Goal: Task Accomplishment & Management: Complete application form

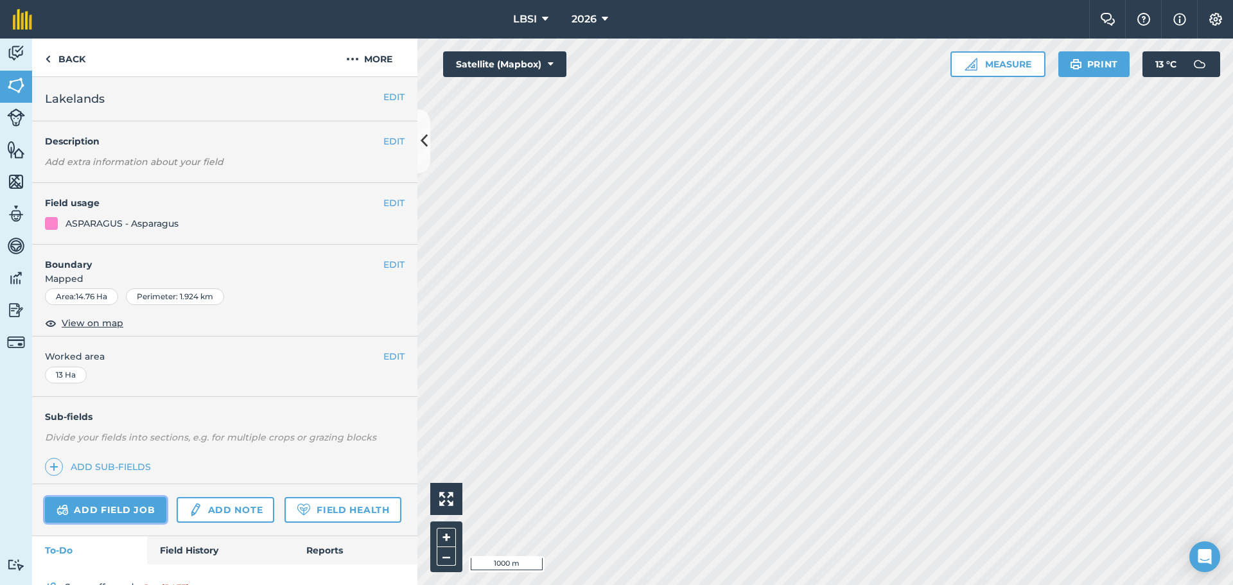
click at [106, 508] on link "Add field job" at bounding box center [105, 510] width 121 height 26
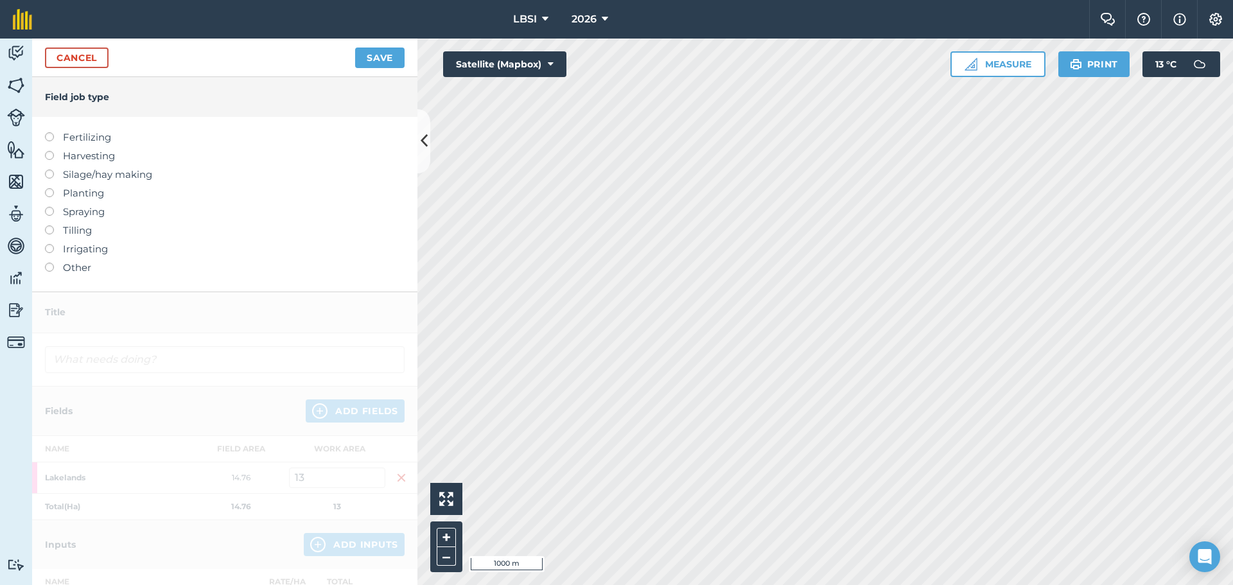
click at [49, 207] on label at bounding box center [54, 207] width 18 height 0
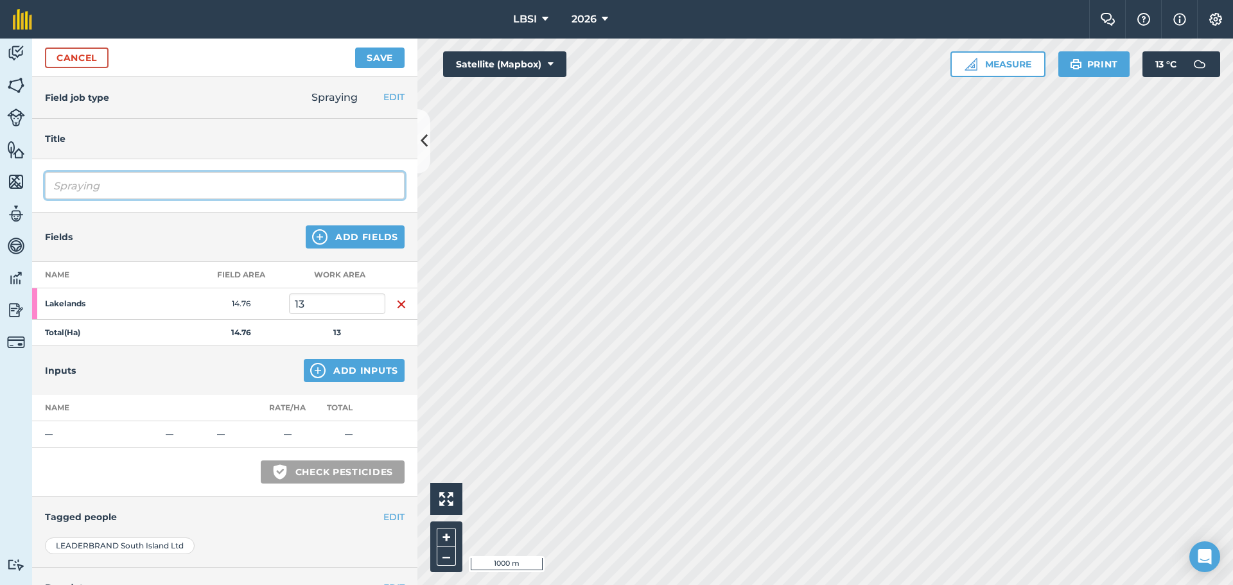
drag, startPoint x: 103, startPoint y: 186, endPoint x: 123, endPoint y: 182, distance: 19.8
click at [104, 186] on input "Spraying" at bounding box center [225, 185] width 360 height 27
type input "Spraying pre emerge"
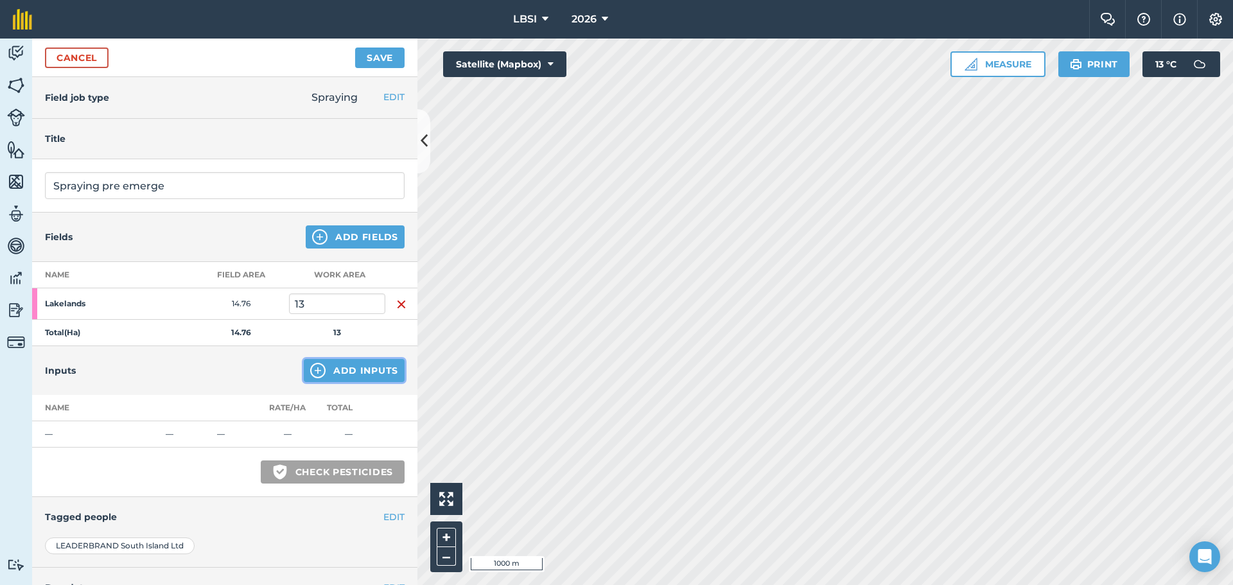
click at [310, 371] on img at bounding box center [317, 370] width 15 height 15
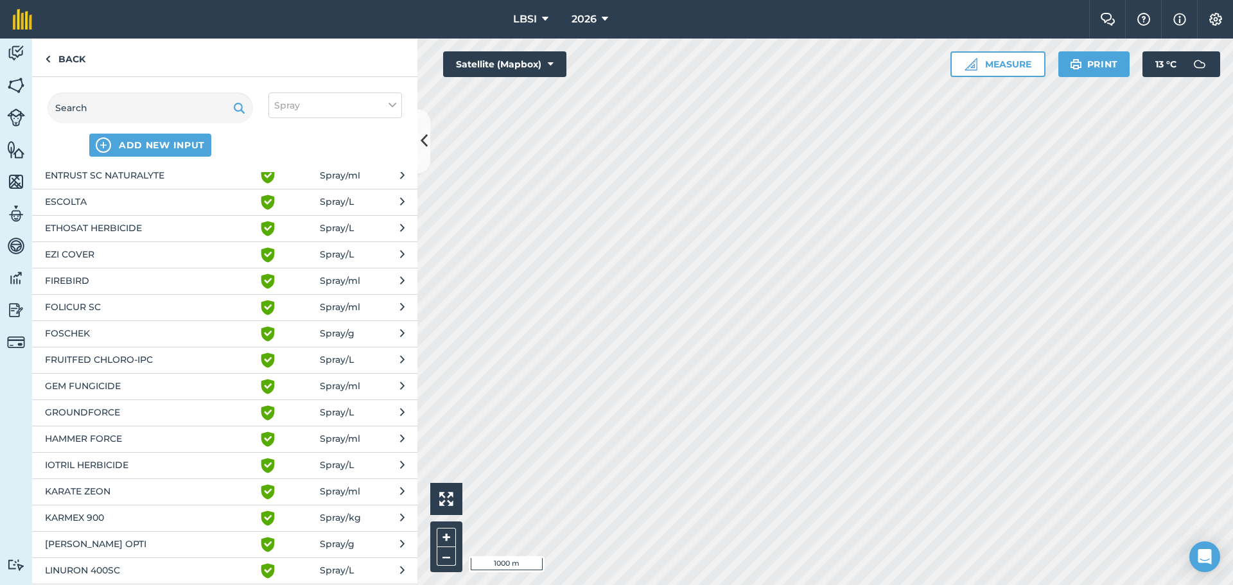
scroll to position [899, 0]
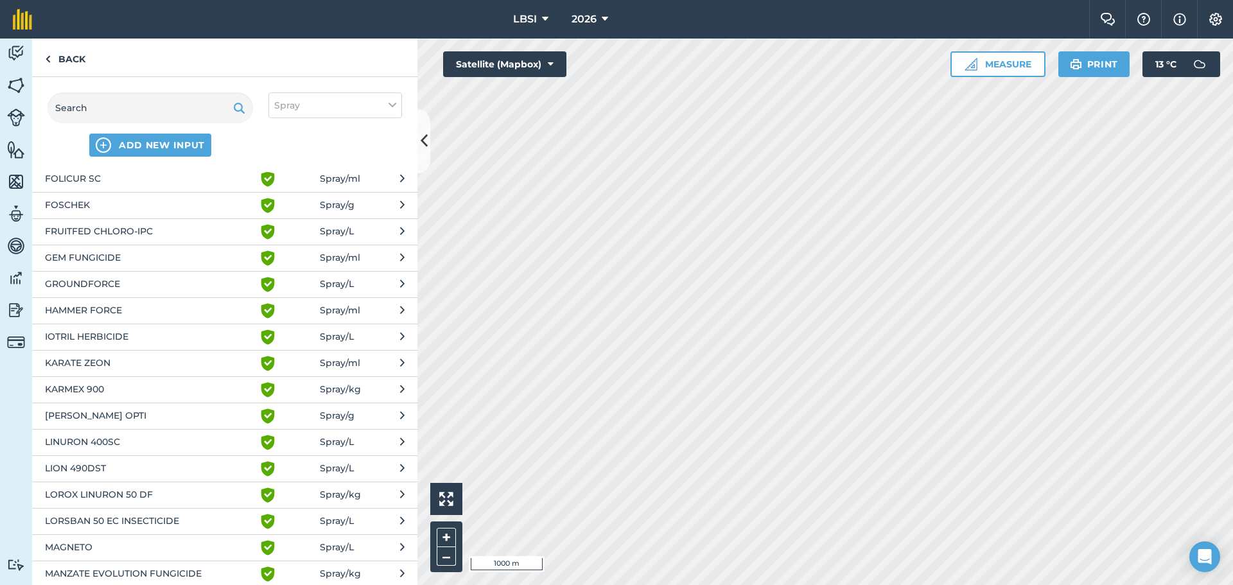
click at [76, 394] on span "KARMEX 900" at bounding box center [150, 389] width 210 height 15
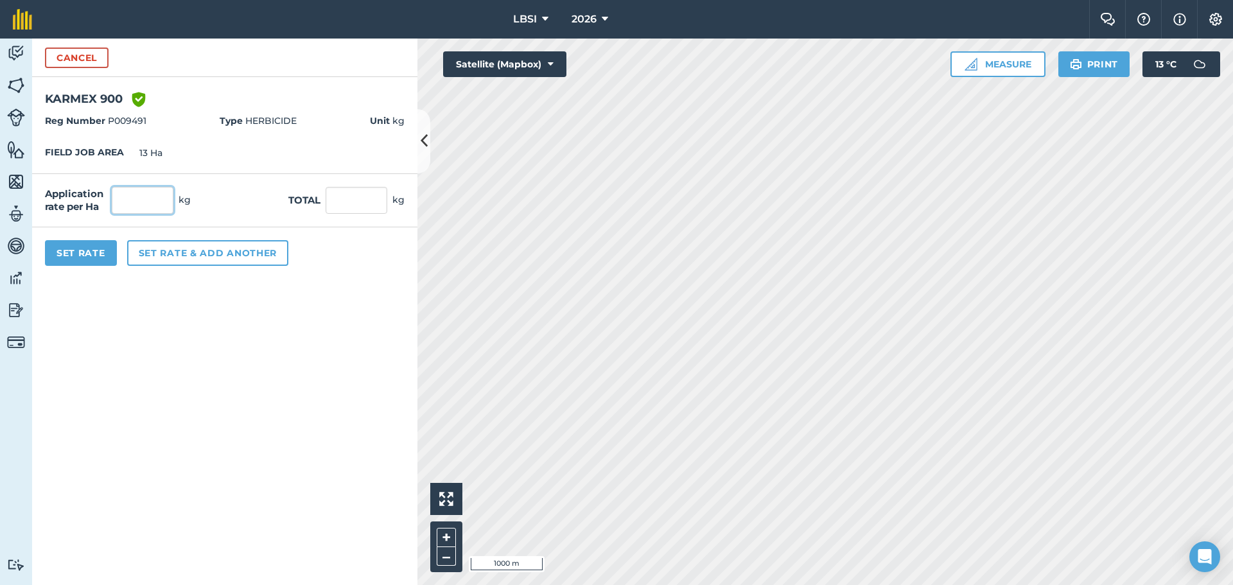
click at [126, 201] on input "text" at bounding box center [143, 200] width 62 height 27
type input "1.9"
click at [231, 256] on button "Set rate & add another" at bounding box center [207, 253] width 161 height 26
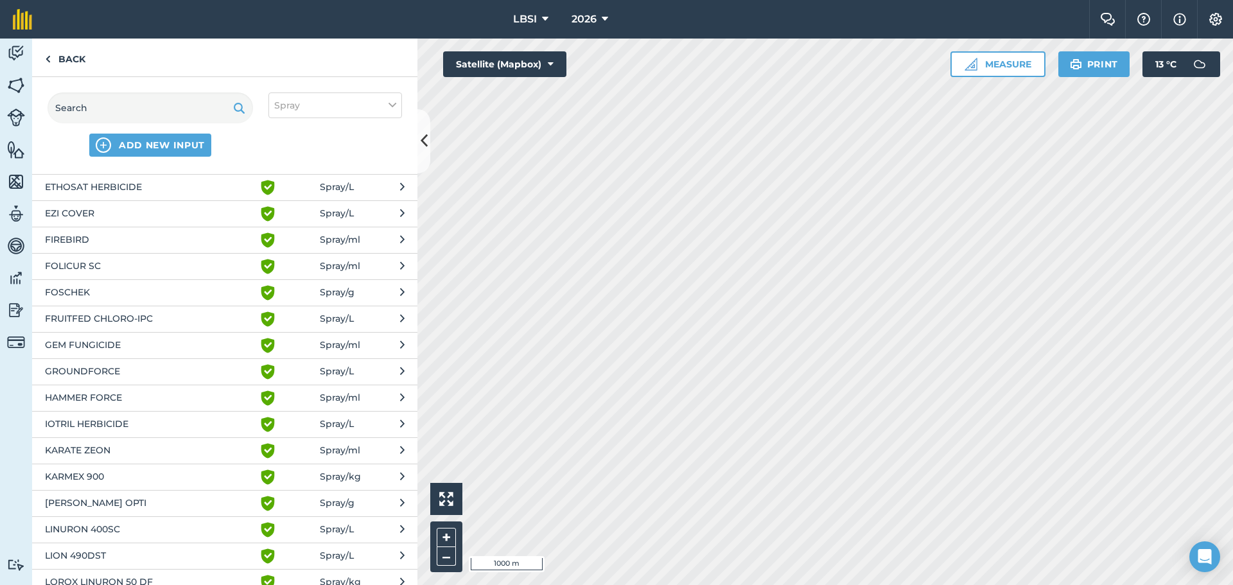
scroll to position [964, 0]
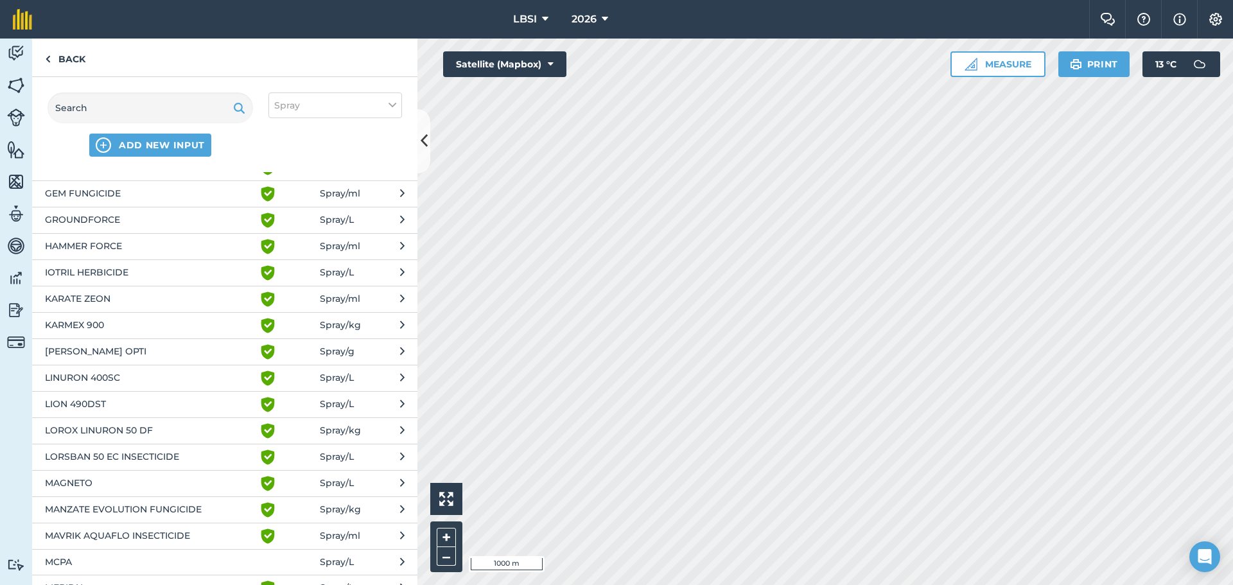
click at [132, 378] on span "LINURON 400SC" at bounding box center [150, 378] width 210 height 15
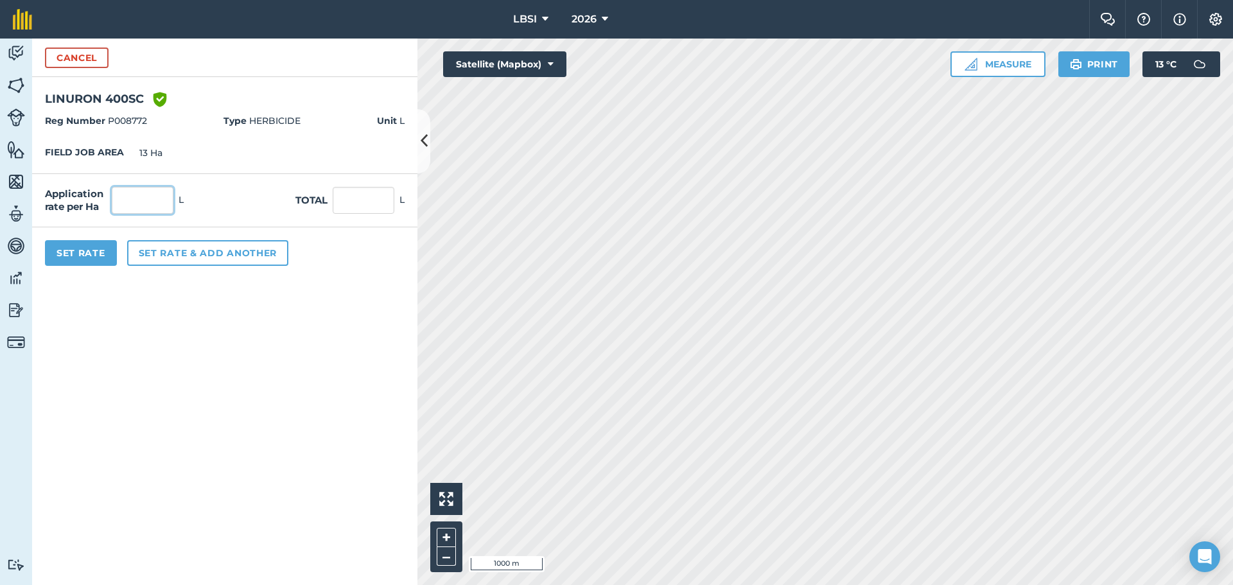
click at [136, 201] on input "text" at bounding box center [143, 200] width 62 height 27
type input "2"
type input "26"
click at [202, 247] on button "Set rate & add another" at bounding box center [207, 253] width 161 height 26
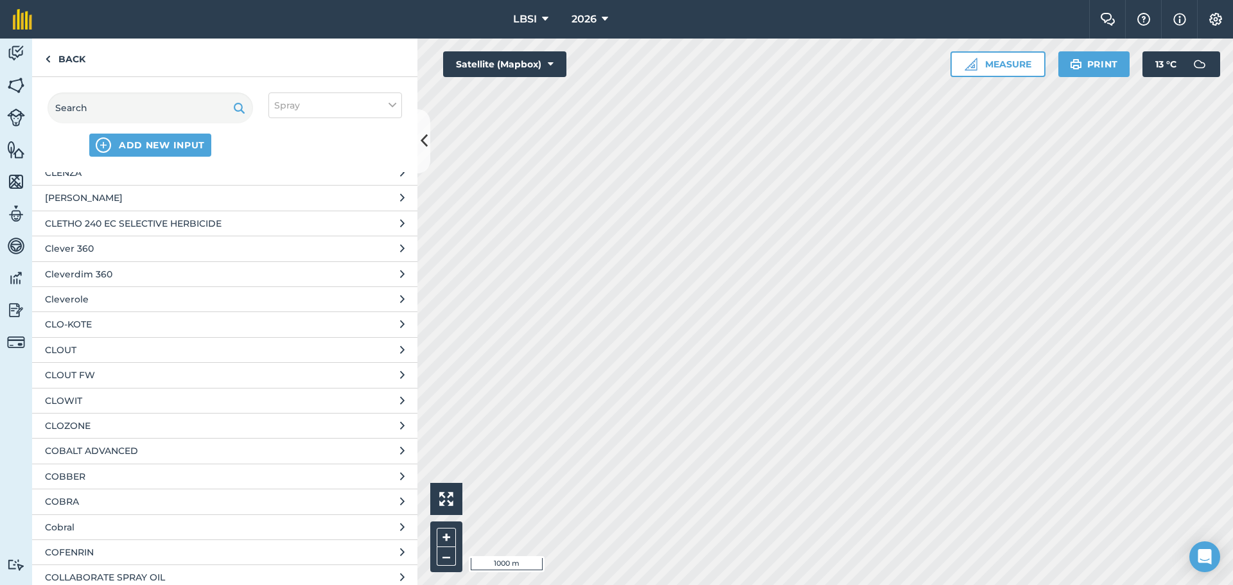
scroll to position [15199, 0]
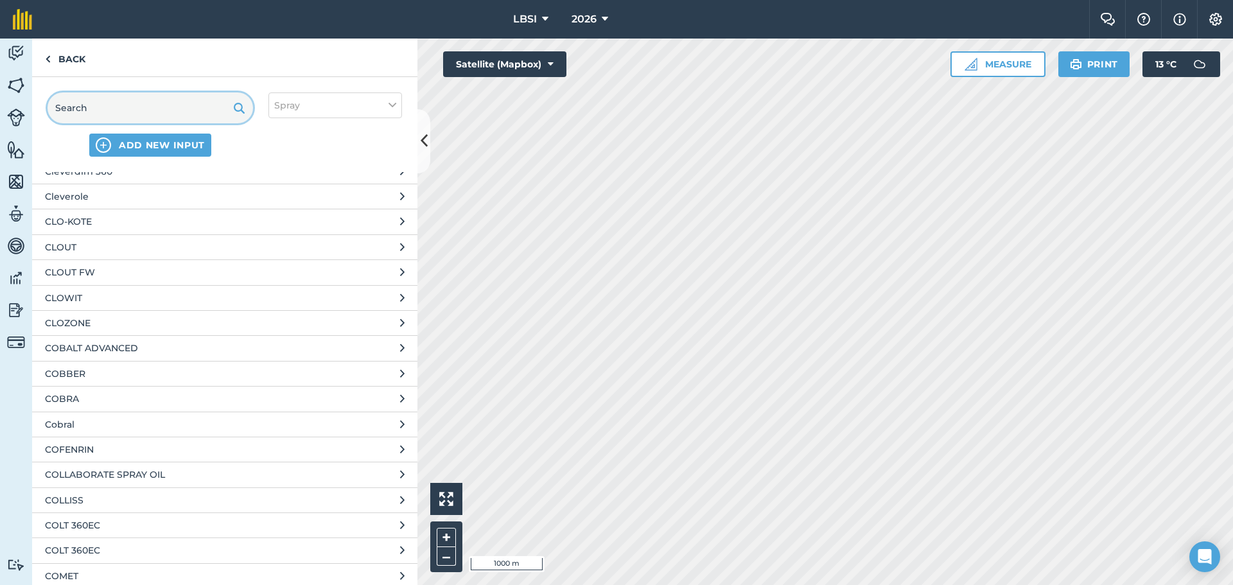
click at [88, 106] on input "text" at bounding box center [151, 108] width 206 height 31
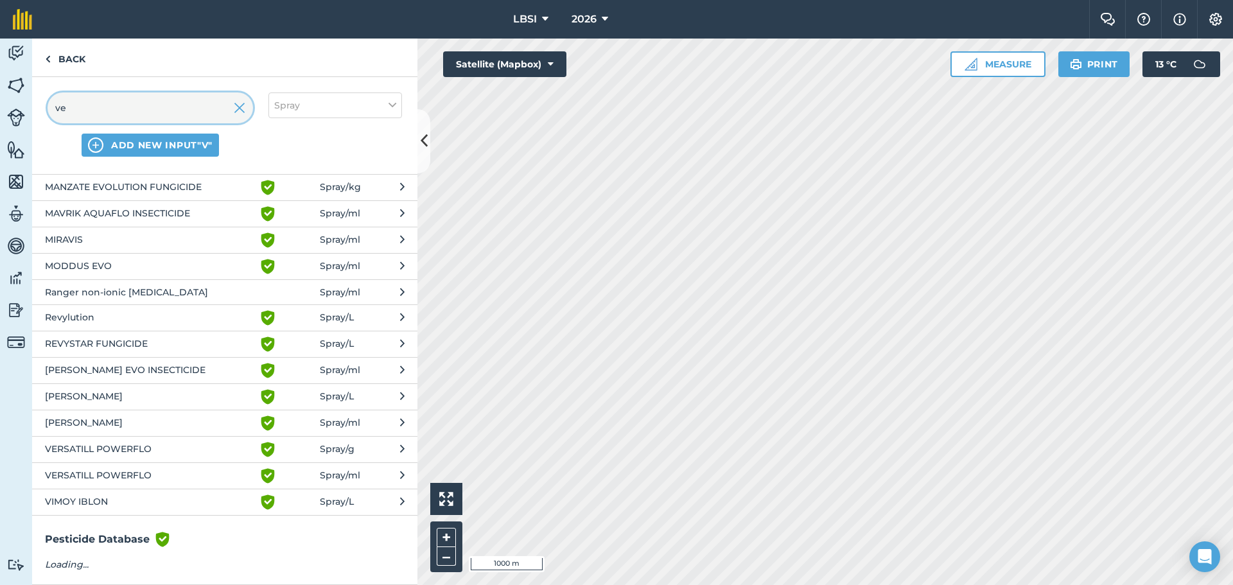
scroll to position [0, 0]
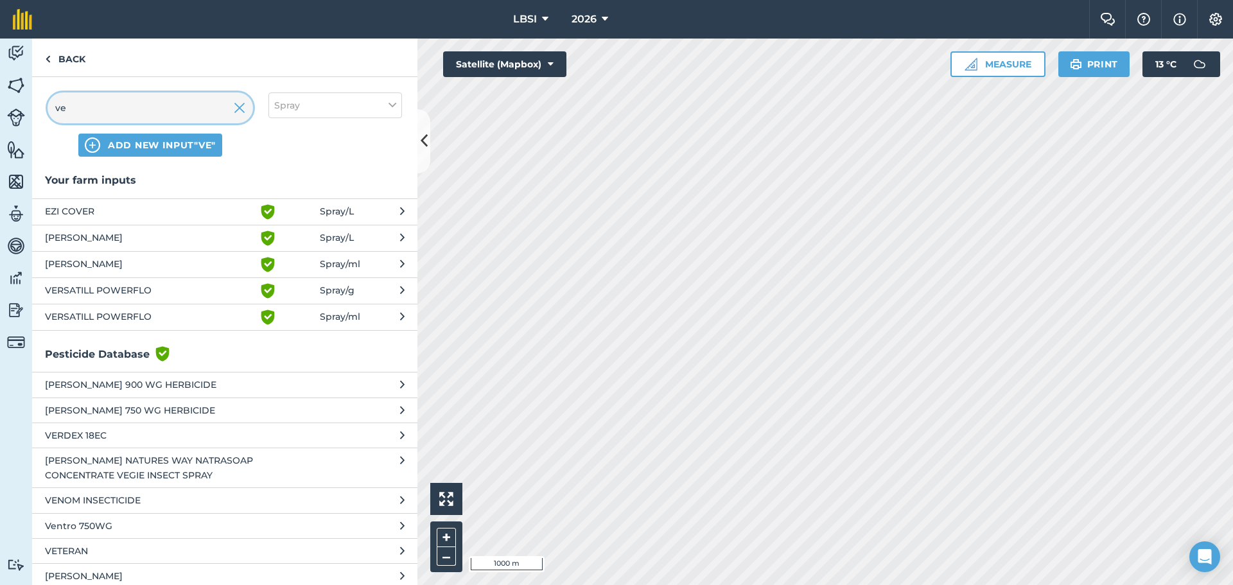
type input "ve"
click at [84, 267] on span "[PERSON_NAME]" at bounding box center [150, 264] width 210 height 15
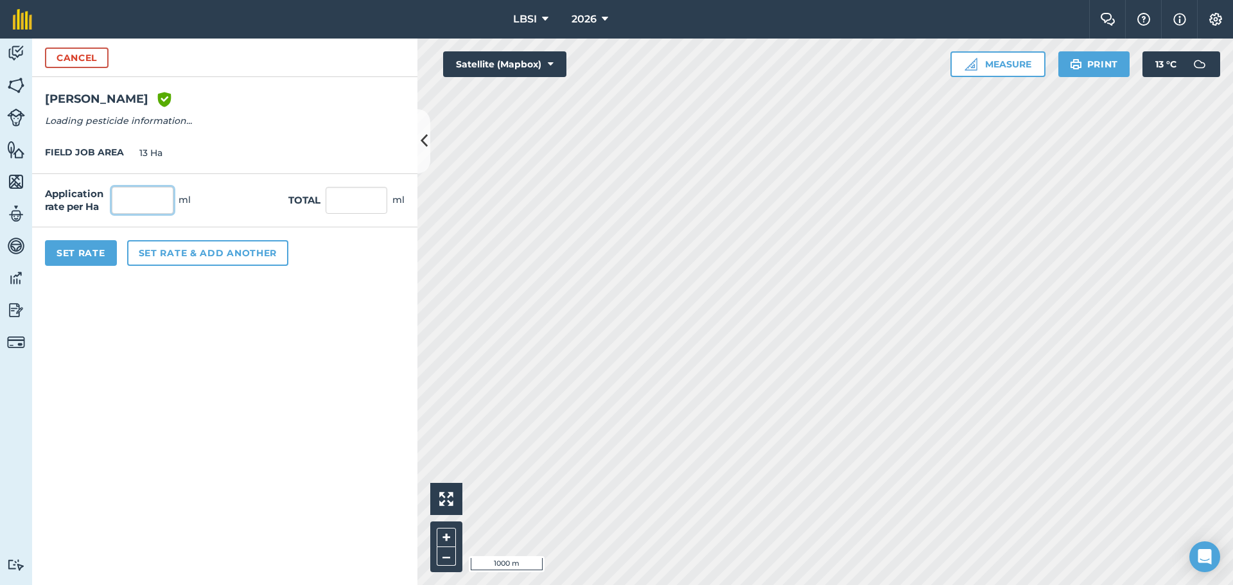
click at [139, 201] on input "text" at bounding box center [143, 200] width 62 height 27
type input "4,000"
type input "52,000"
click at [145, 251] on button "Set rate & add another" at bounding box center [207, 253] width 161 height 26
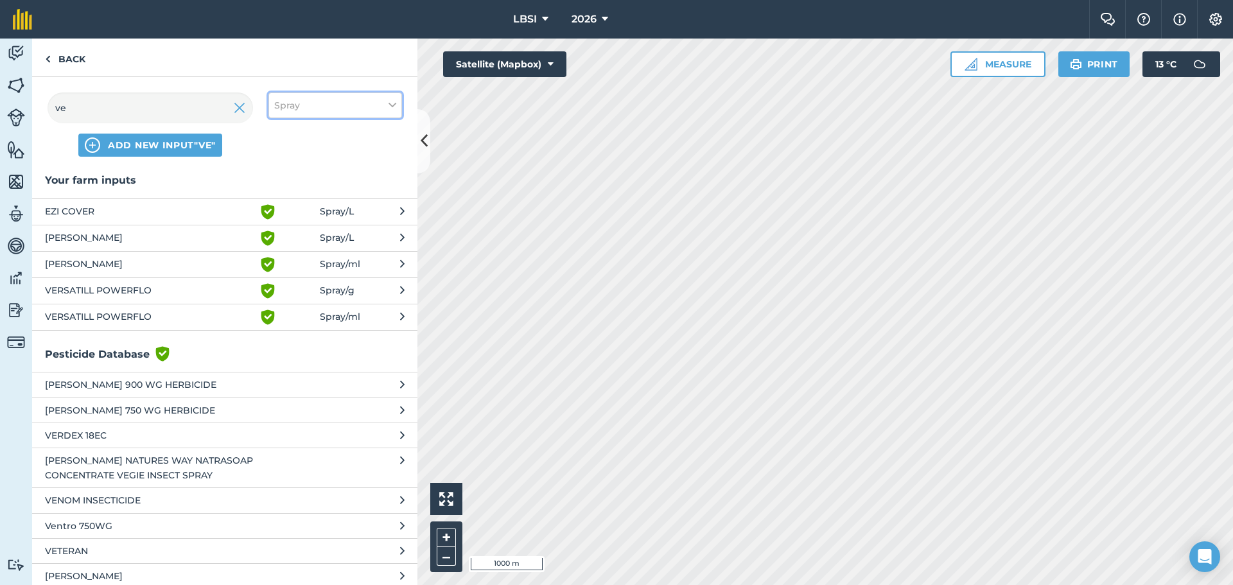
click at [393, 106] on icon at bounding box center [393, 105] width 8 height 14
drag, startPoint x: 283, startPoint y: 228, endPoint x: 225, endPoint y: 186, distance: 72.2
click at [283, 228] on label "Other" at bounding box center [335, 228] width 122 height 13
click at [283, 228] on input "Other" at bounding box center [278, 226] width 8 height 8
checkbox input "true"
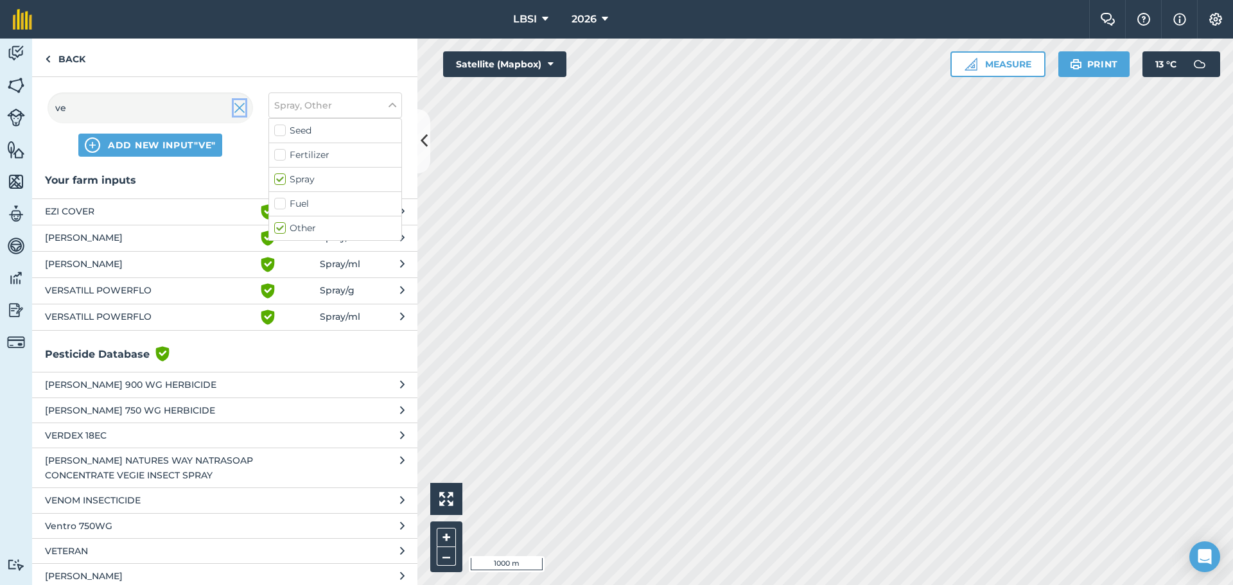
click at [242, 109] on img at bounding box center [240, 107] width 12 height 15
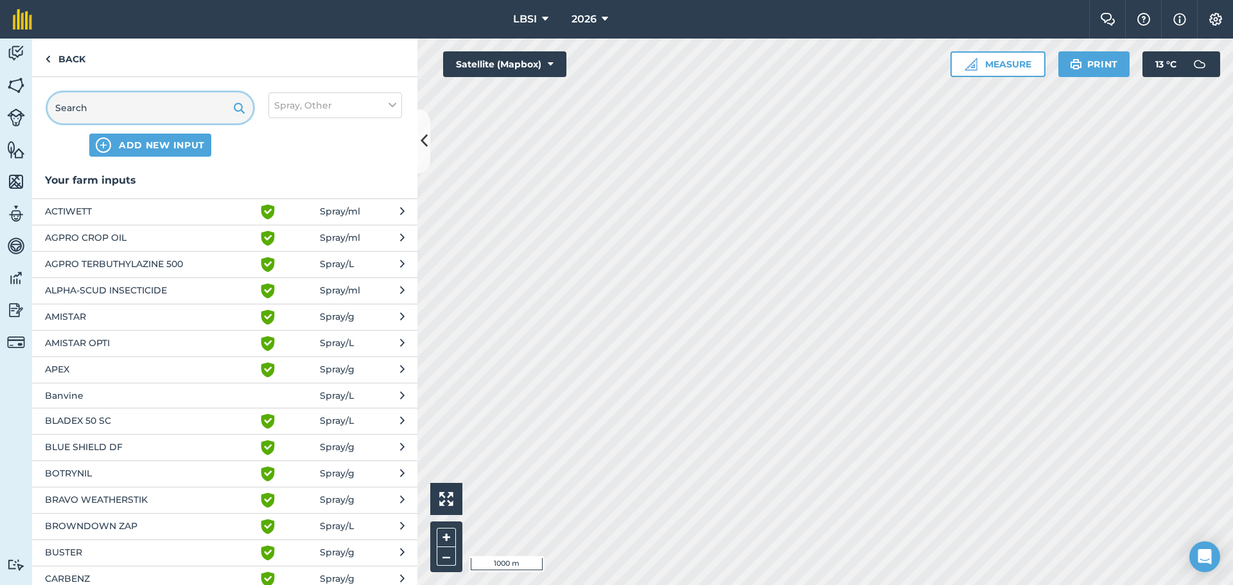
click at [119, 109] on input "text" at bounding box center [151, 108] width 206 height 31
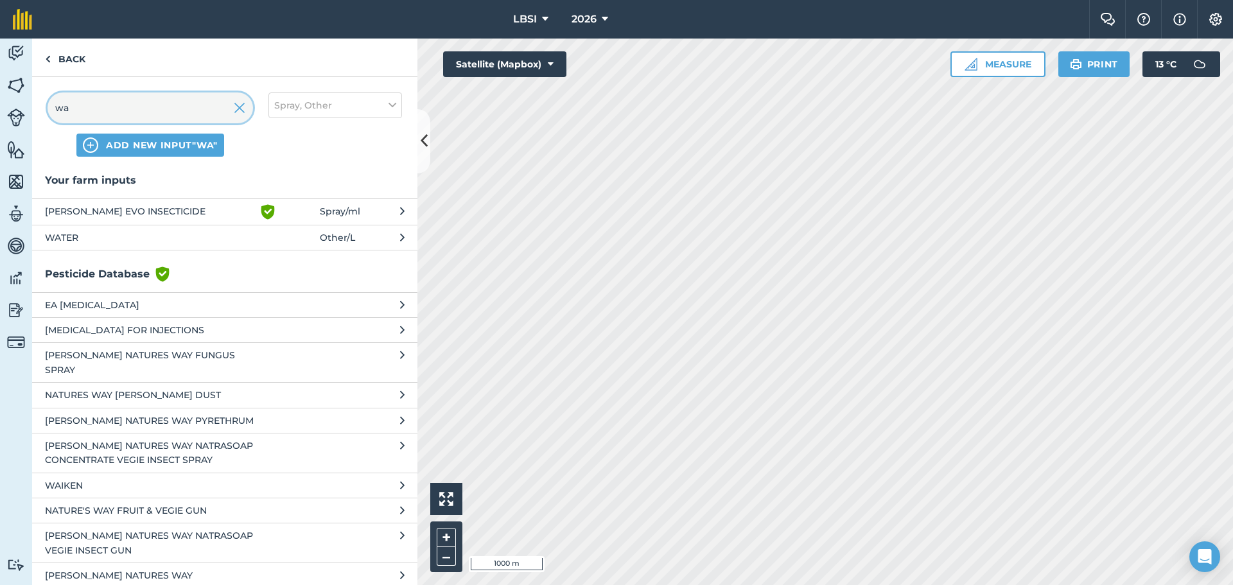
type input "wa"
click at [81, 242] on span "WATER" at bounding box center [150, 238] width 210 height 14
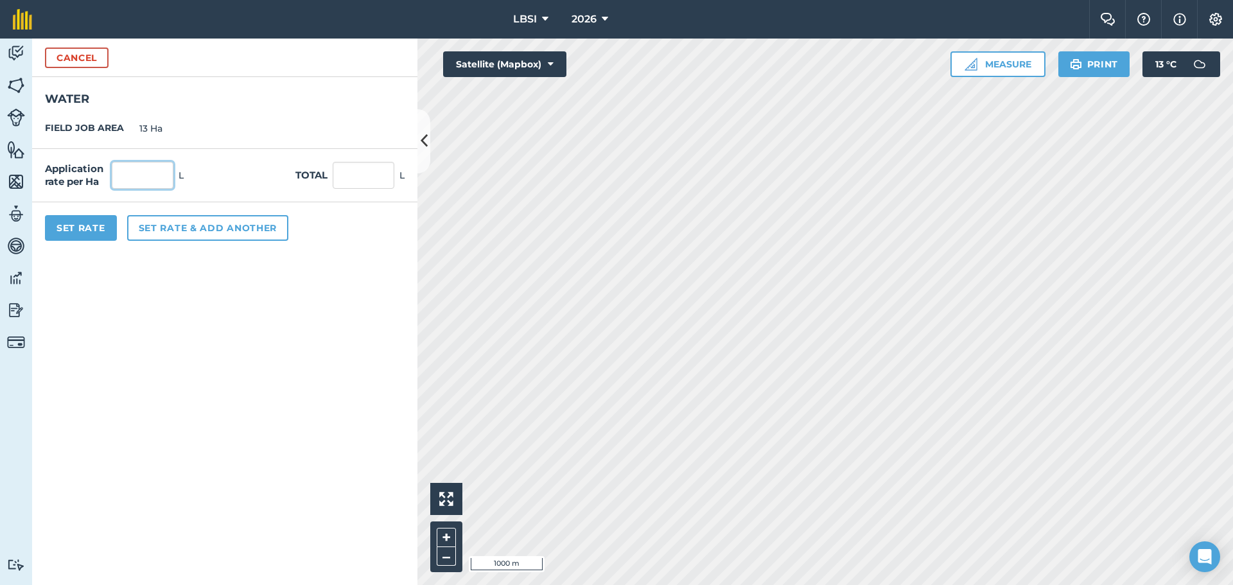
click at [132, 177] on input "text" at bounding box center [143, 175] width 62 height 27
type input "180"
type input "2,340"
click at [92, 227] on button "Set Rate" at bounding box center [81, 228] width 72 height 26
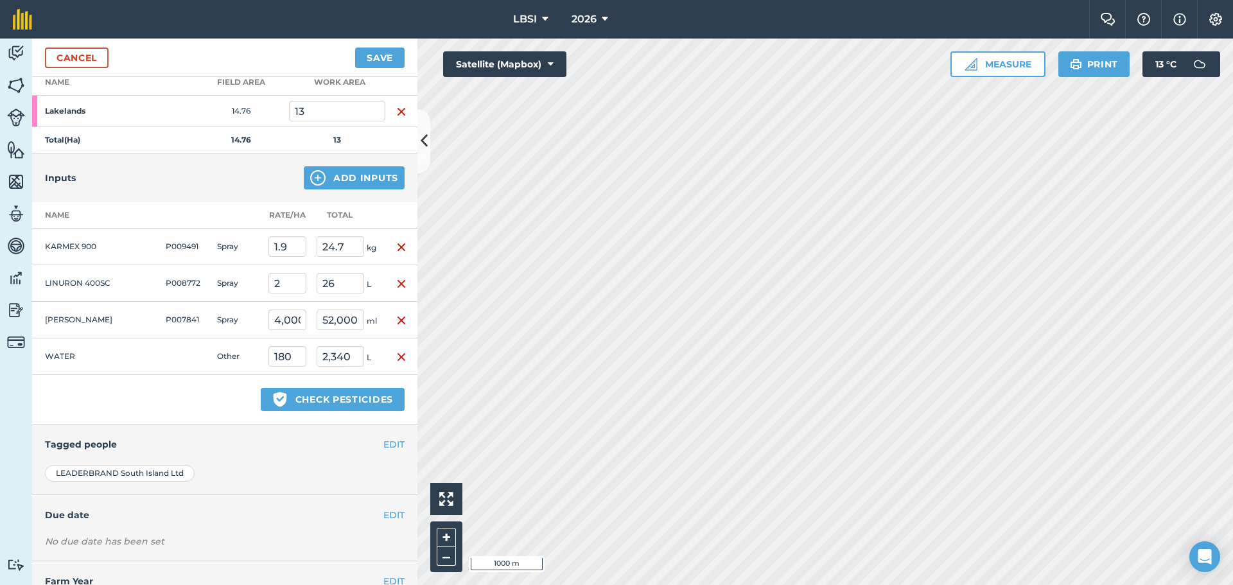
scroll to position [237, 0]
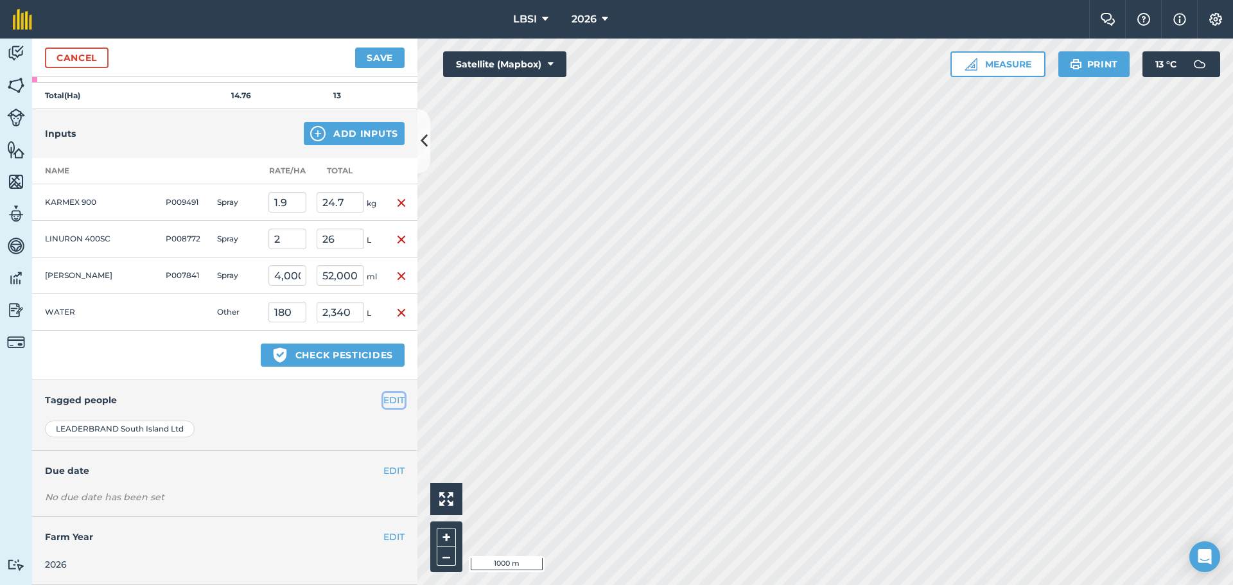
drag, startPoint x: 383, startPoint y: 402, endPoint x: 369, endPoint y: 404, distance: 13.6
click at [384, 402] on button "EDIT" at bounding box center [394, 400] width 21 height 14
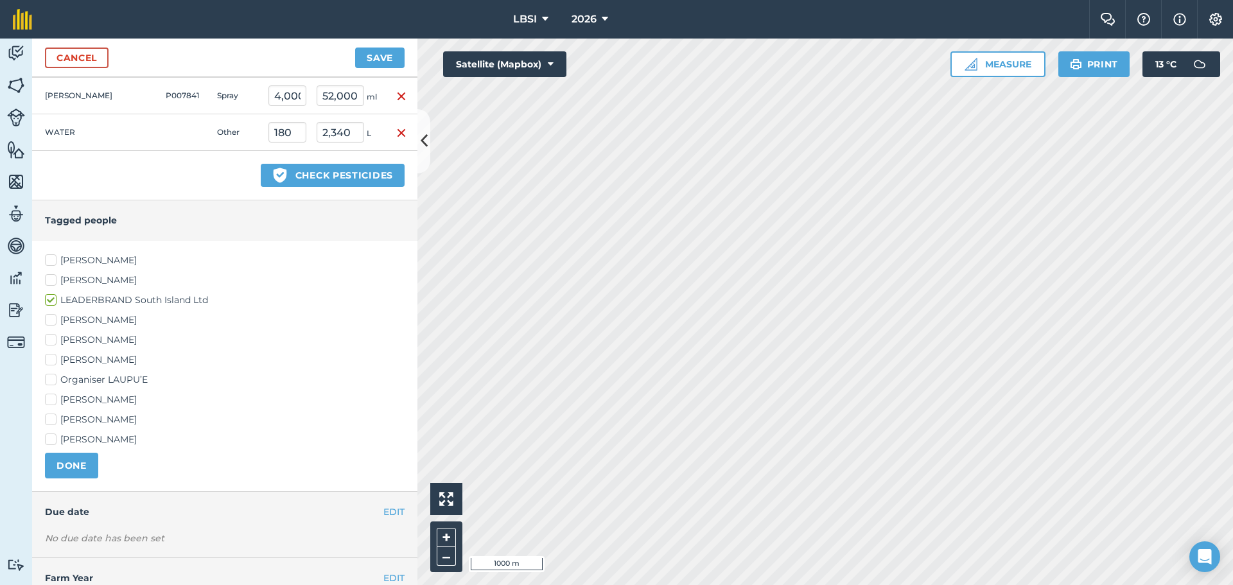
scroll to position [430, 0]
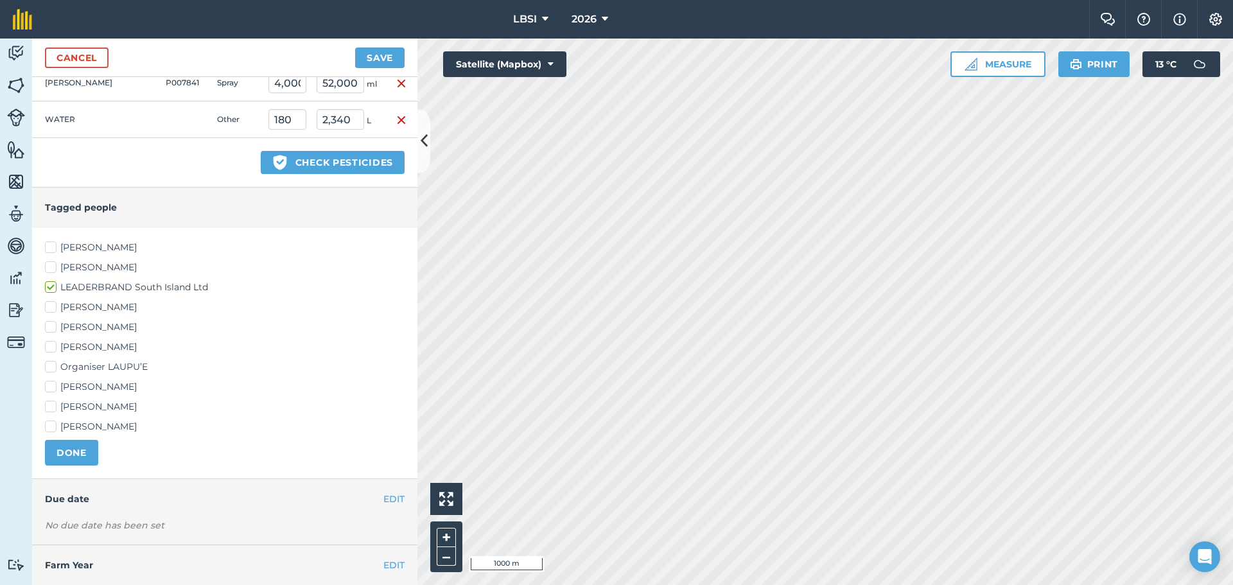
click at [53, 385] on label "[PERSON_NAME]" at bounding box center [225, 386] width 360 height 13
click at [53, 385] on input "[PERSON_NAME]" at bounding box center [49, 384] width 8 height 8
checkbox input "true"
click at [49, 346] on label "[PERSON_NAME]" at bounding box center [225, 346] width 360 height 13
click at [49, 346] on input "[PERSON_NAME]" at bounding box center [49, 344] width 8 height 8
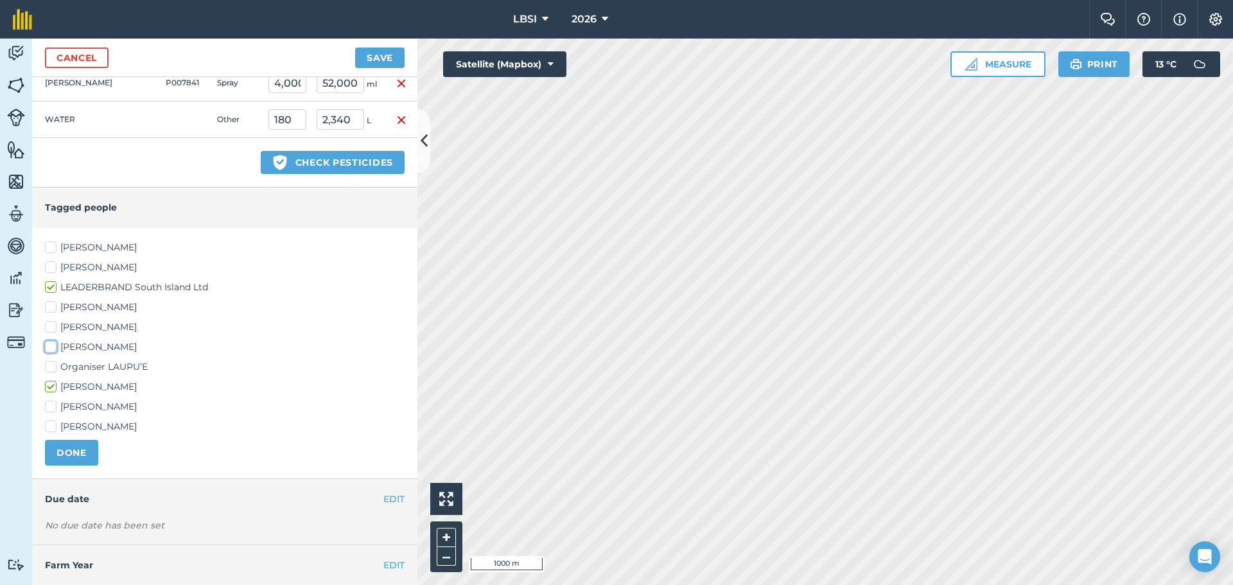
checkbox input "true"
click at [69, 457] on button "DONE" at bounding box center [71, 453] width 53 height 26
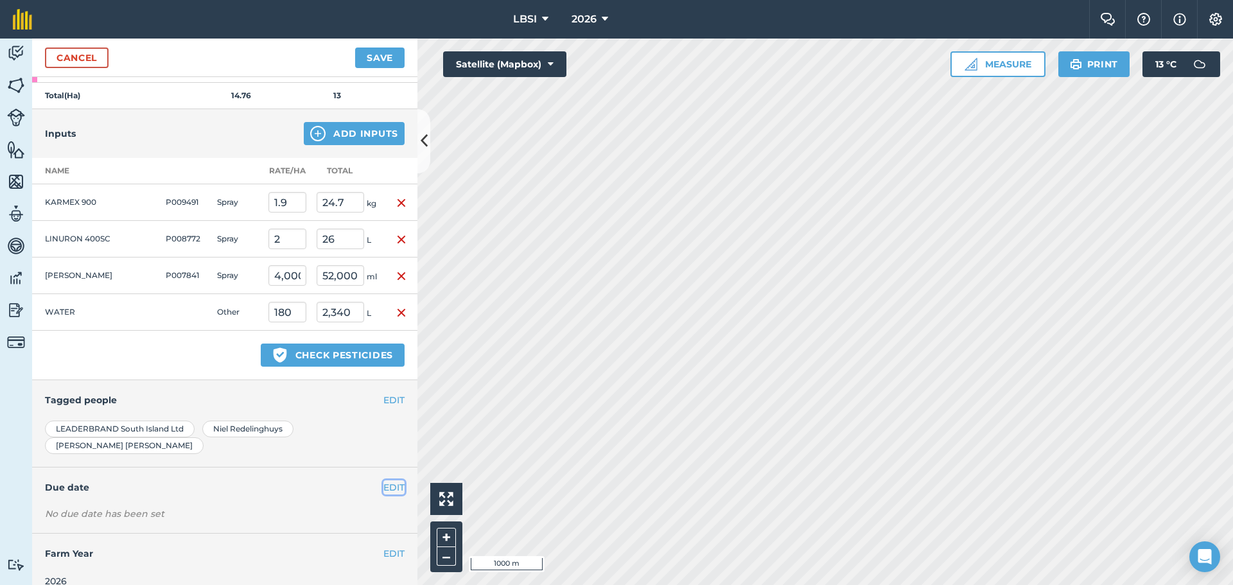
click at [386, 481] on button "EDIT" at bounding box center [394, 488] width 21 height 14
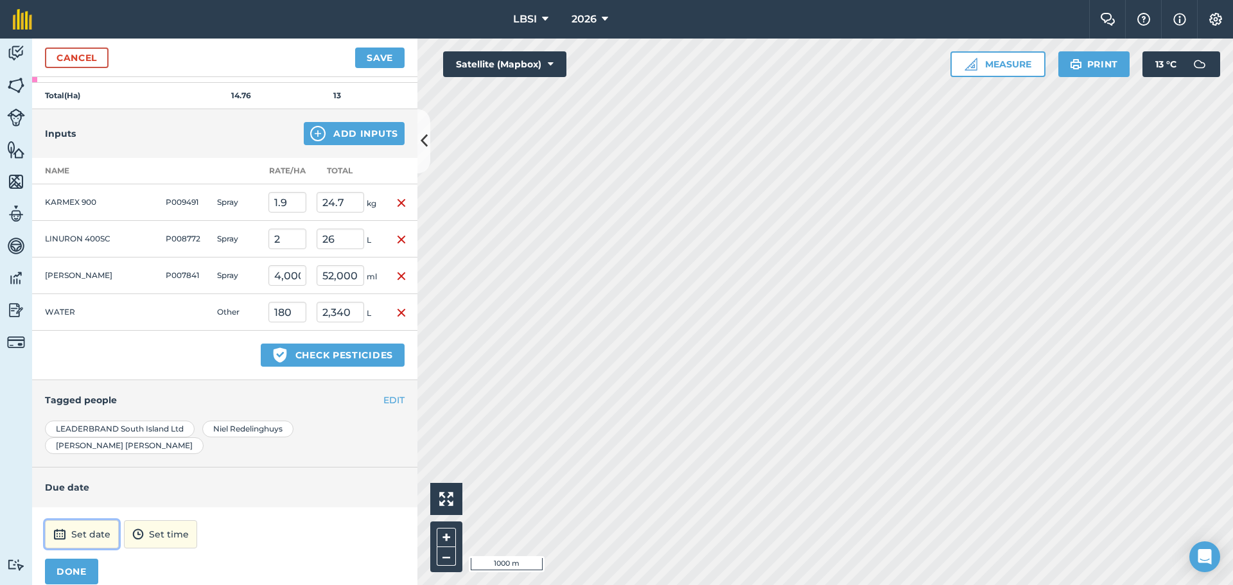
click at [80, 521] on button "Set date" at bounding box center [82, 534] width 74 height 28
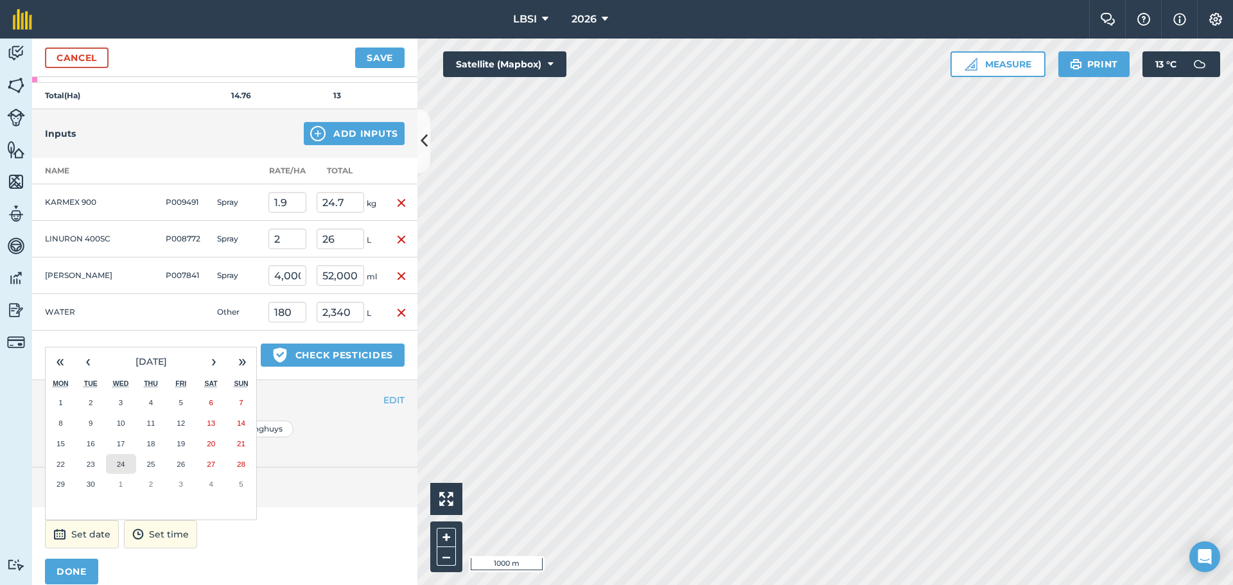
click at [123, 460] on abbr "24" at bounding box center [121, 464] width 8 height 8
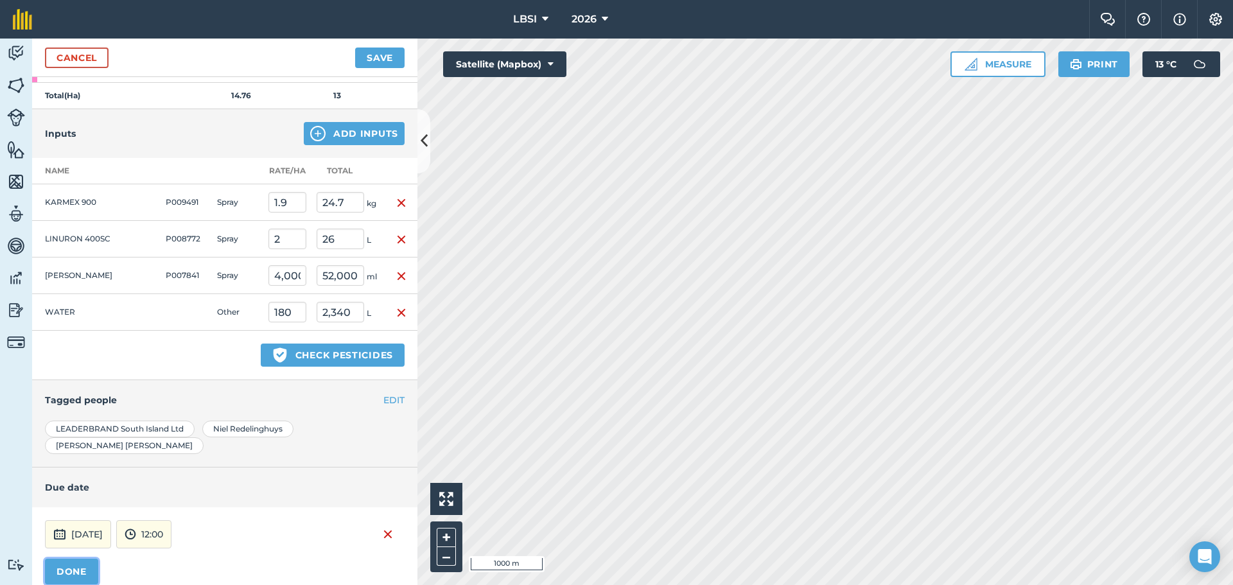
click at [78, 559] on button "DONE" at bounding box center [71, 572] width 53 height 26
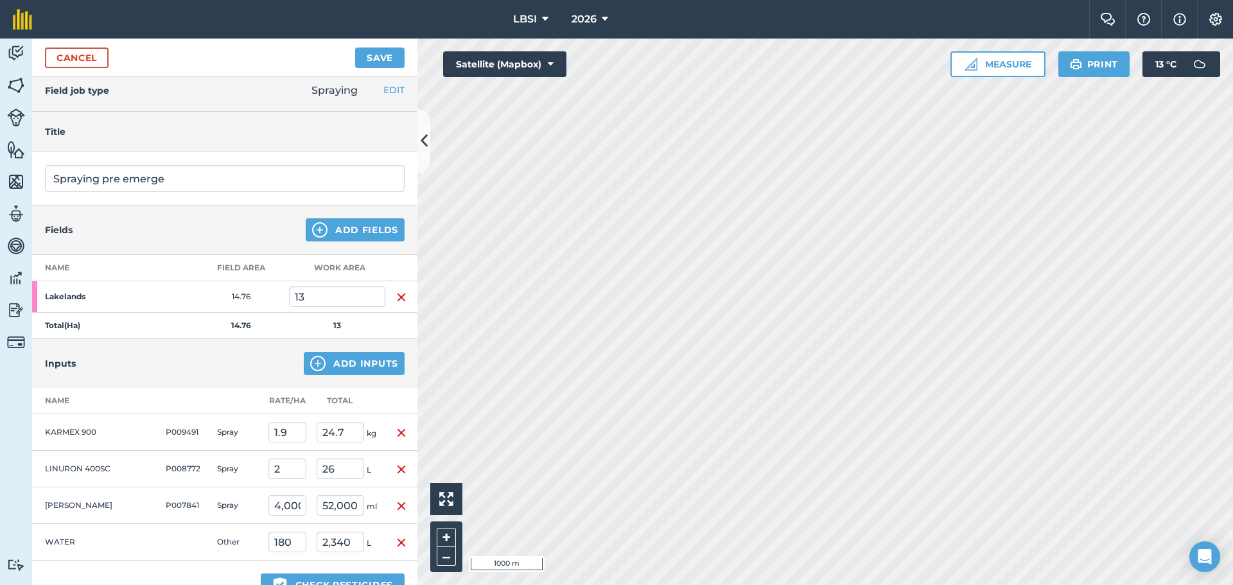
scroll to position [0, 0]
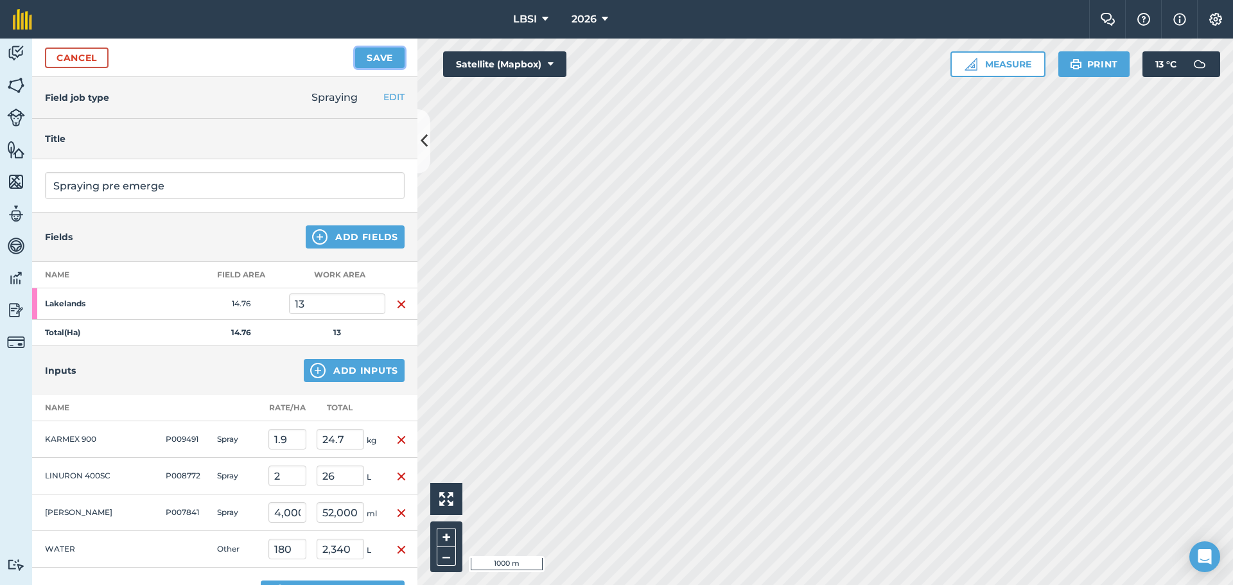
click at [376, 54] on button "Save" at bounding box center [379, 58] width 49 height 21
